Goal: Task Accomplishment & Management: Use online tool/utility

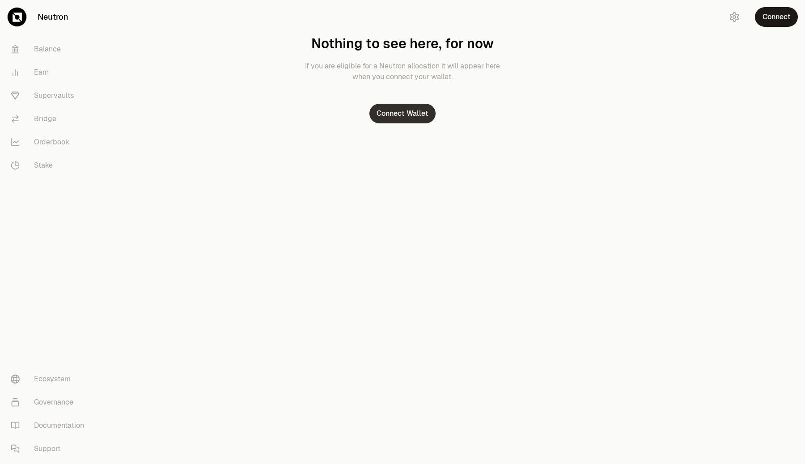
click at [408, 112] on button "Connect Wallet" at bounding box center [403, 114] width 66 height 20
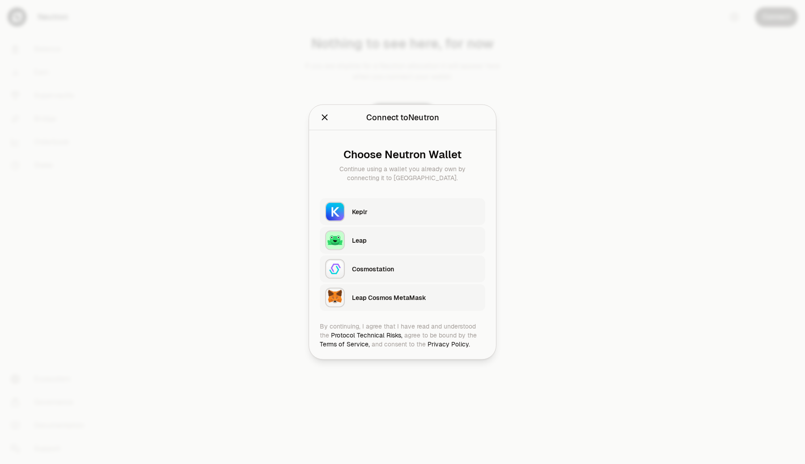
click at [366, 214] on div "Keplr" at bounding box center [416, 212] width 128 height 9
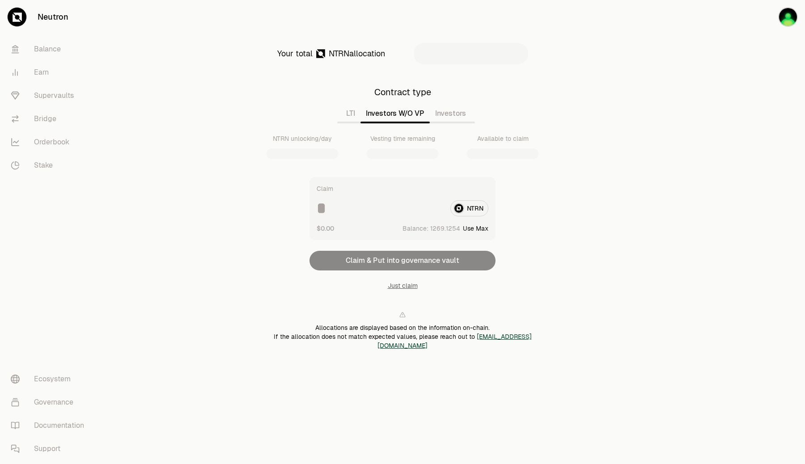
click at [399, 117] on button "Investors W/O VP" at bounding box center [395, 114] width 69 height 18
click at [457, 113] on button "Investors" at bounding box center [451, 114] width 42 height 18
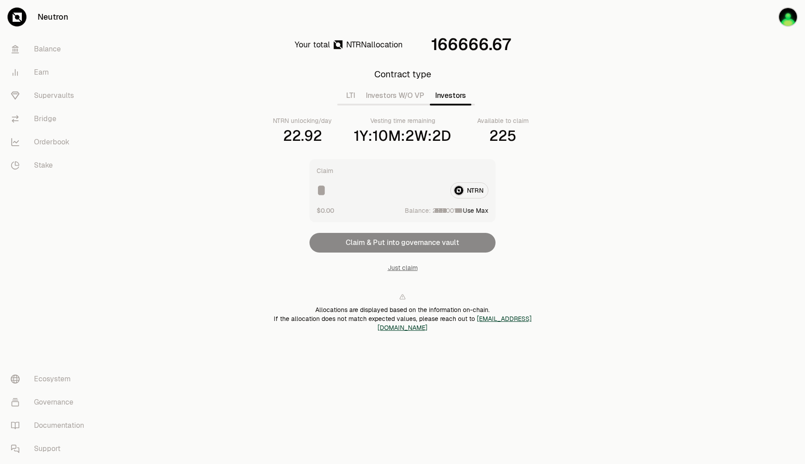
click at [389, 114] on div "Contract type LTI Investors W/O VP Investors NTRN unlocking/day 22.92 Vesting t…" at bounding box center [403, 106] width 290 height 77
drag, startPoint x: 447, startPoint y: 97, endPoint x: 420, endPoint y: 97, distance: 27.7
click at [447, 97] on button "Investors" at bounding box center [451, 96] width 42 height 18
click at [409, 96] on button "Investors W/O VP" at bounding box center [395, 96] width 69 height 18
click at [342, 97] on button "LTI" at bounding box center [351, 96] width 20 height 18
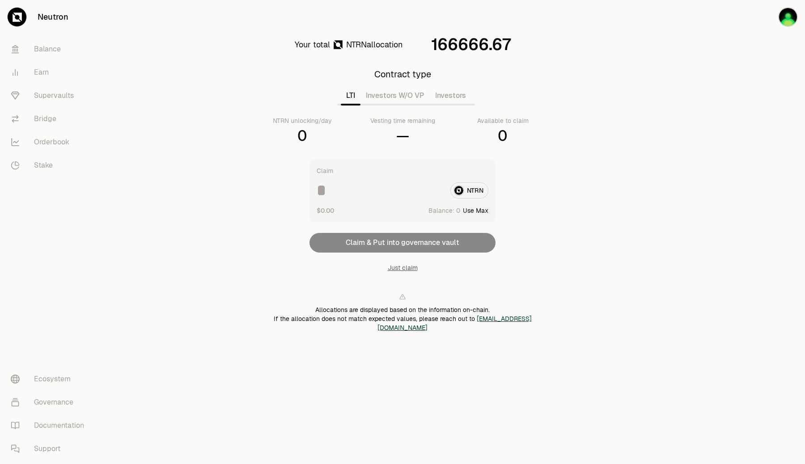
click at [382, 94] on button "Investors W/O VP" at bounding box center [395, 96] width 69 height 18
click at [443, 91] on button "Investors" at bounding box center [451, 96] width 42 height 18
click at [480, 210] on button "Use Max" at bounding box center [476, 210] width 26 height 9
type input "**********"
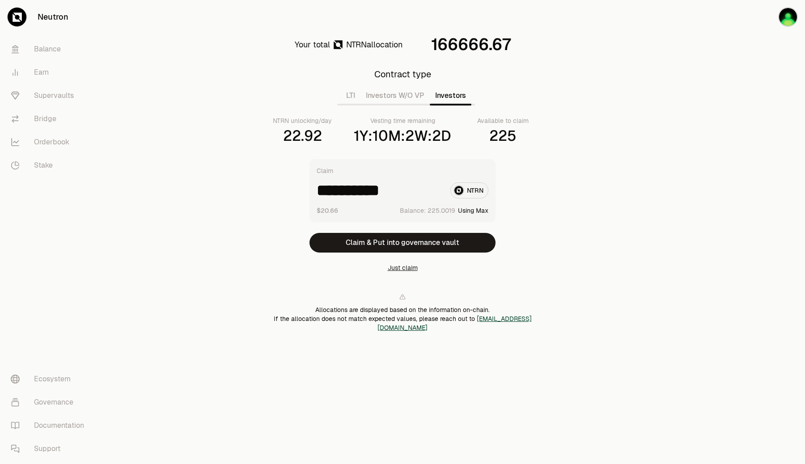
click at [410, 268] on button "Just claim" at bounding box center [403, 268] width 30 height 9
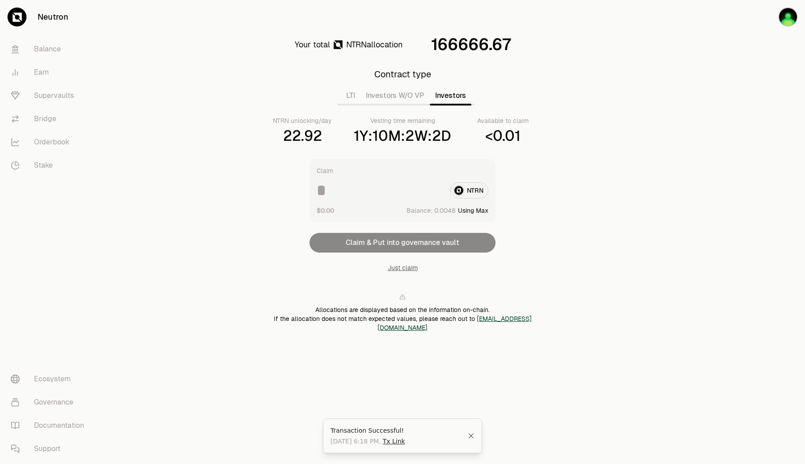
click at [409, 93] on button "Investors W/O VP" at bounding box center [395, 96] width 69 height 18
click at [477, 208] on button "Use Max" at bounding box center [476, 210] width 26 height 9
type input "**********"
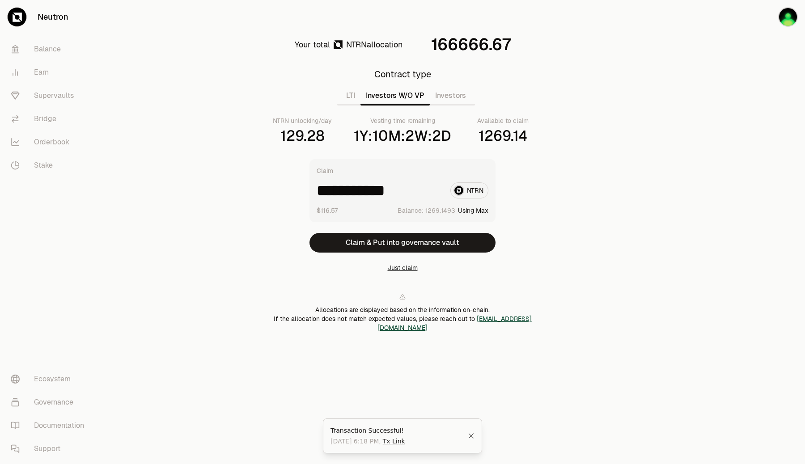
click at [409, 267] on button "Just claim" at bounding box center [403, 268] width 30 height 9
